Goal: Task Accomplishment & Management: Manage account settings

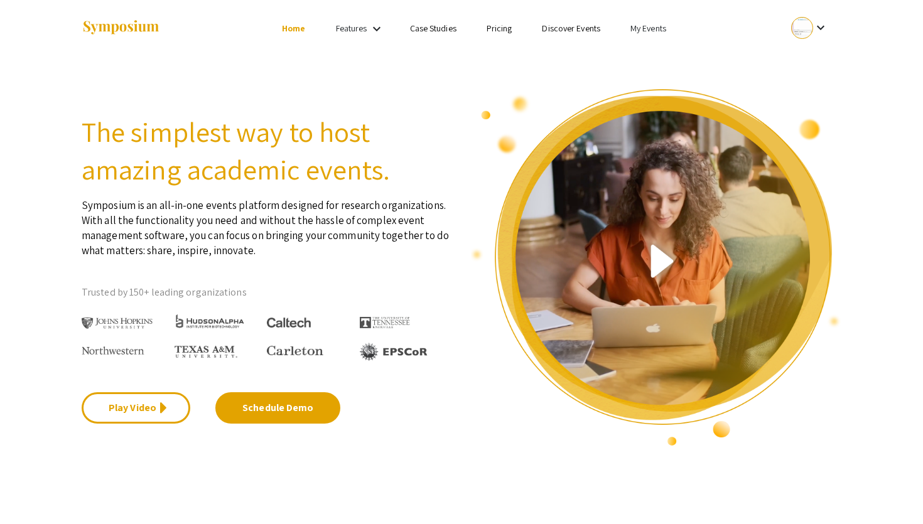
click at [816, 32] on mat-icon "keyboard_arrow_down" at bounding box center [820, 27] width 15 height 15
click at [806, 117] on button "Sign out" at bounding box center [816, 122] width 77 height 30
click at [754, 26] on link "Login" at bounding box center [759, 28] width 20 height 11
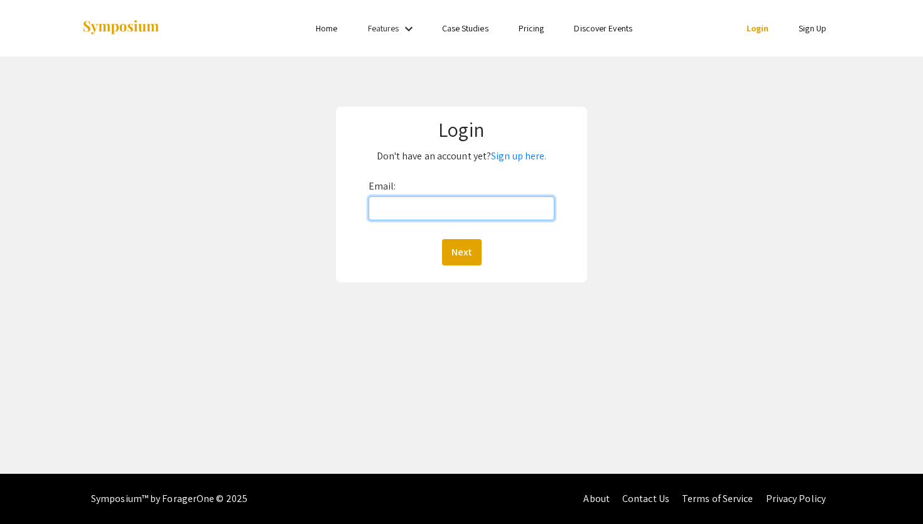
click at [438, 215] on input "Email:" at bounding box center [461, 208] width 186 height 24
drag, startPoint x: 414, startPoint y: 210, endPoint x: 460, endPoint y: 210, distance: 45.8
click at [460, 210] on input "test@" at bounding box center [461, 208] width 186 height 24
click at [411, 212] on input "test@" at bounding box center [461, 208] width 186 height 24
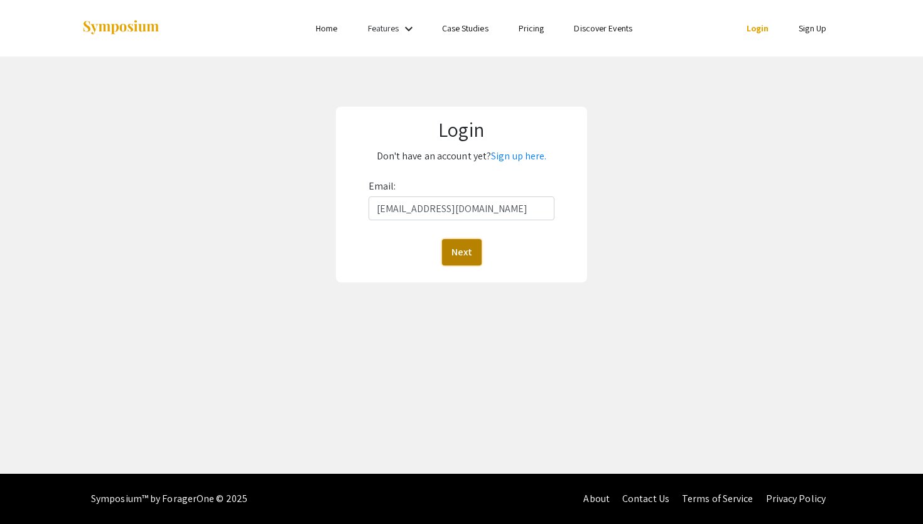
click at [466, 257] on button "Next" at bounding box center [462, 252] width 40 height 26
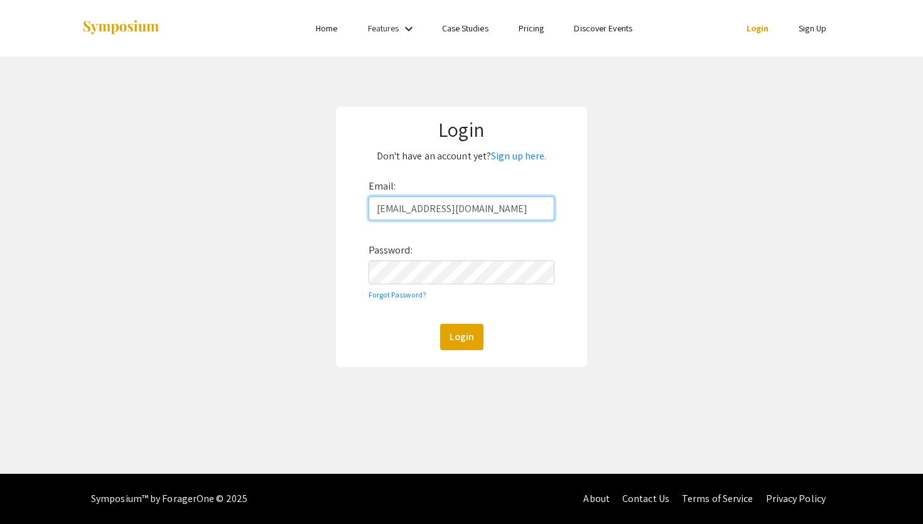
drag, startPoint x: 420, startPoint y: 212, endPoint x: 400, endPoint y: 212, distance: 20.1
click at [400, 212] on input "[EMAIL_ADDRESS][DOMAIN_NAME]" at bounding box center [461, 208] width 186 height 24
click at [467, 336] on button "Login" at bounding box center [461, 337] width 43 height 26
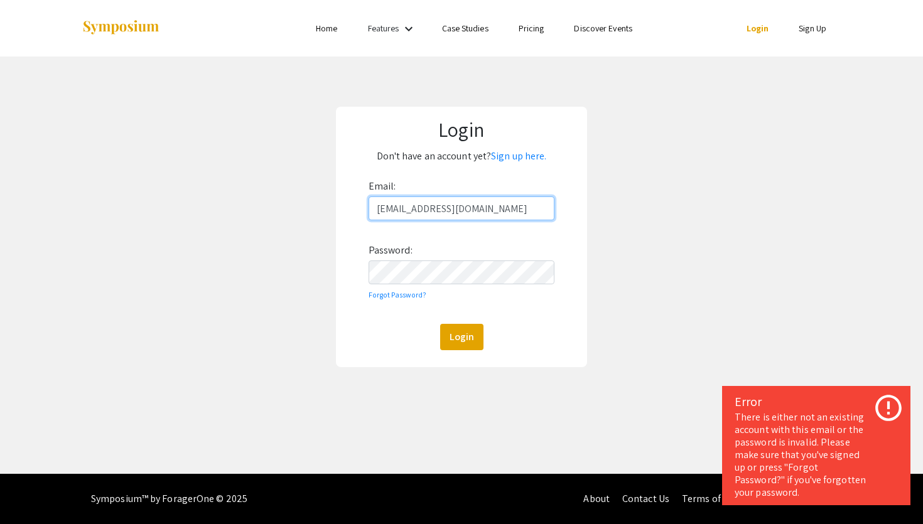
click at [421, 208] on input "[EMAIL_ADDRESS][DOMAIN_NAME]" at bounding box center [461, 208] width 186 height 24
type input "[EMAIL_ADDRESS][DOMAIN_NAME]"
click at [457, 335] on button "Login" at bounding box center [461, 337] width 43 height 26
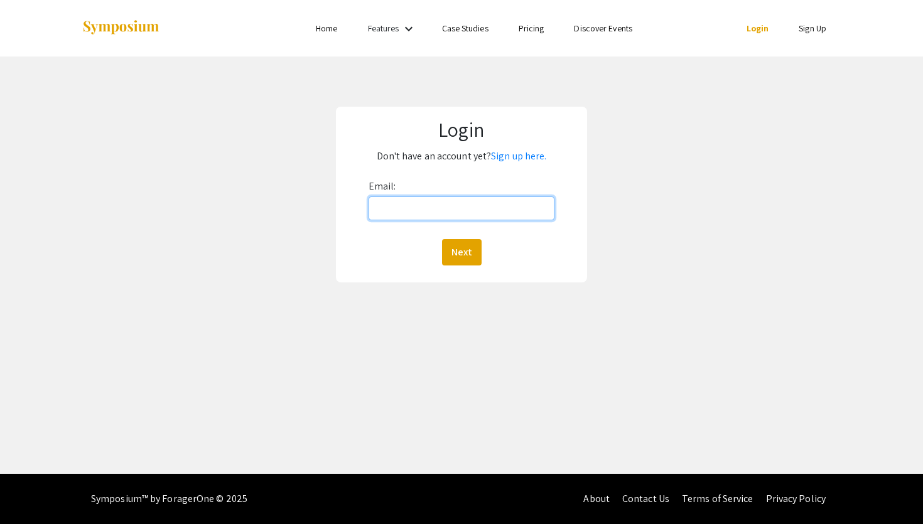
click at [449, 203] on input "Email:" at bounding box center [461, 208] width 186 height 24
click at [442, 239] on button "Next" at bounding box center [462, 252] width 40 height 26
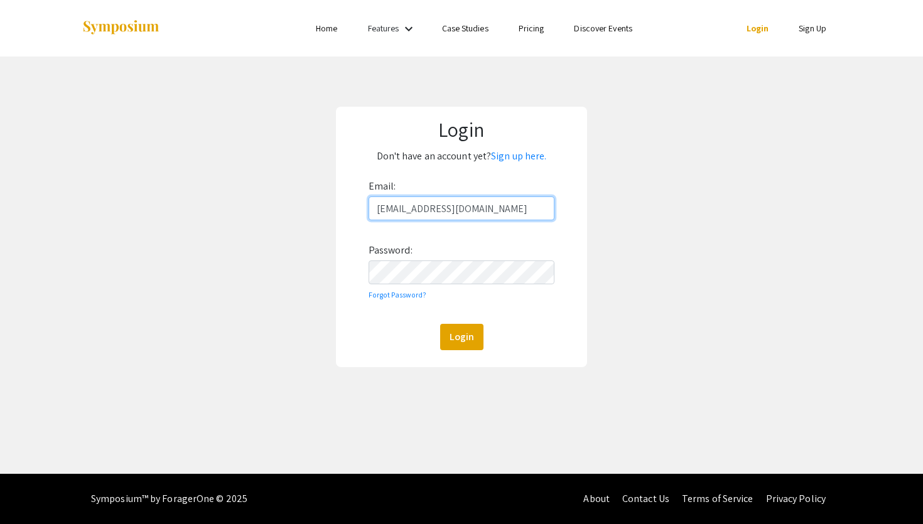
drag, startPoint x: 468, startPoint y: 215, endPoint x: 400, endPoint y: 212, distance: 67.9
click at [400, 212] on input "[EMAIL_ADDRESS][DOMAIN_NAME]" at bounding box center [461, 208] width 186 height 24
paste input "cmu."
click at [470, 330] on button "Login" at bounding box center [461, 337] width 43 height 26
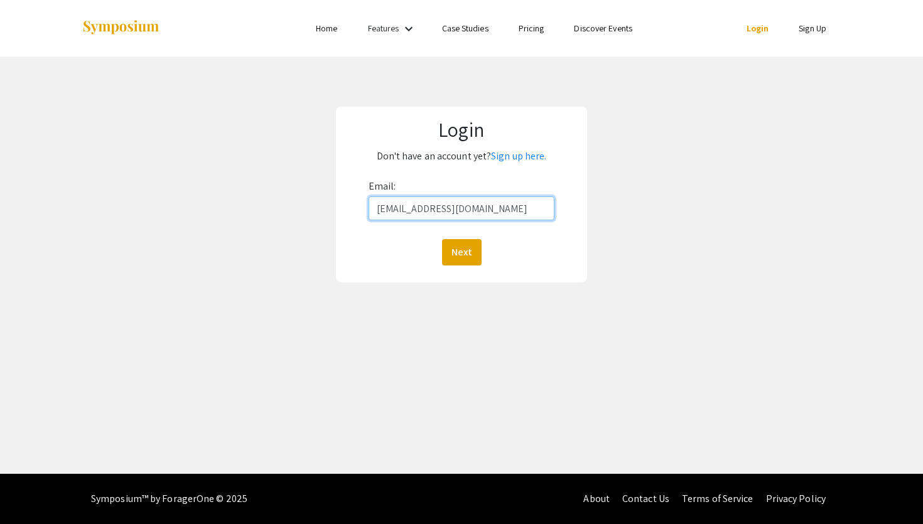
click at [478, 208] on input "test@qatar.cmu.edu" at bounding box center [461, 208] width 186 height 24
type input "test@gmail.com"
click at [468, 249] on button "Next" at bounding box center [462, 252] width 40 height 26
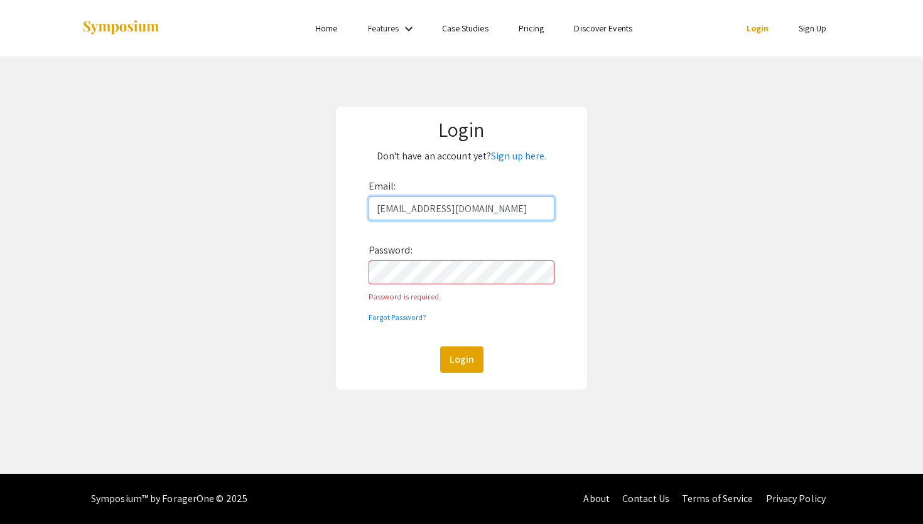
click at [434, 206] on input "test@gmail.com" at bounding box center [461, 208] width 186 height 24
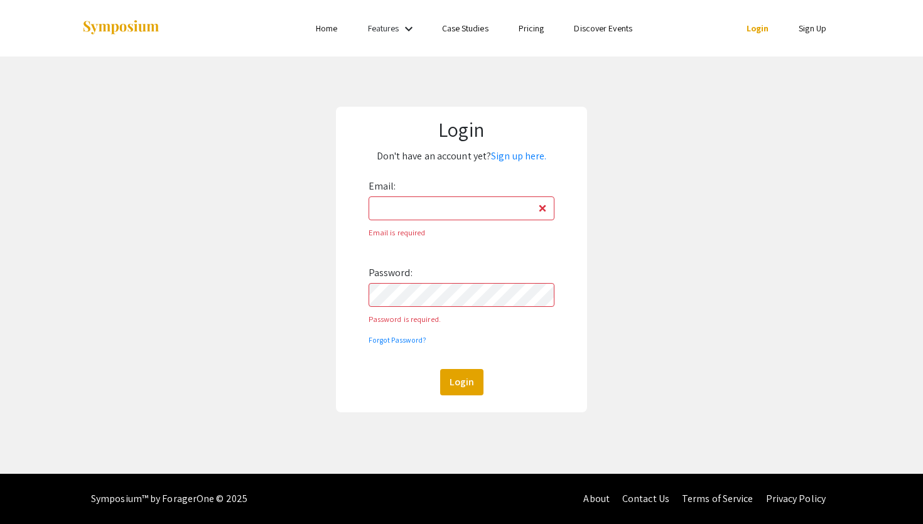
click at [245, 210] on div "Login Don't have an account yet? Sign up here. Email: Email is required Passwor…" at bounding box center [462, 259] width 942 height 406
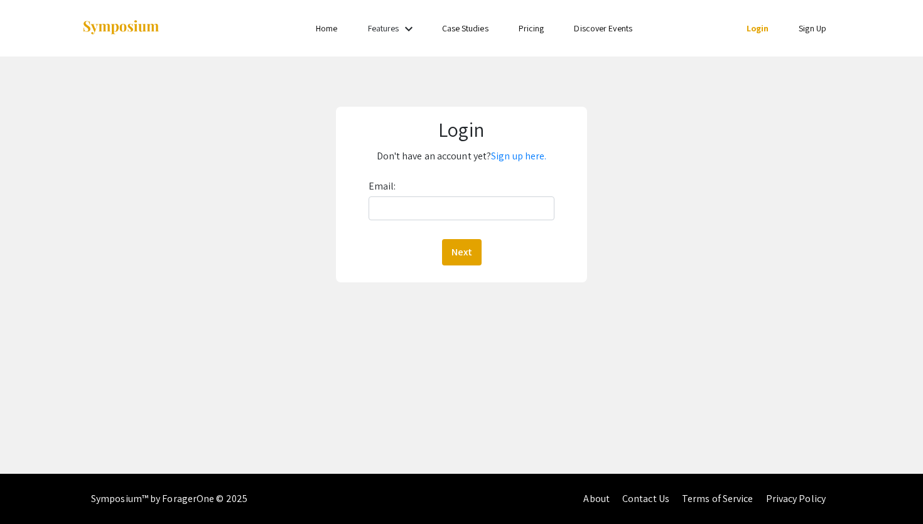
click at [400, 173] on div "Login Don't have an account yet? Sign up here. Email: Next" at bounding box center [461, 195] width 251 height 176
click at [556, 342] on div "Skip navigation Home Features keyboard_arrow_down Case Studies Pricing Discover…" at bounding box center [461, 237] width 923 height 474
